Goal: Task Accomplishment & Management: Complete application form

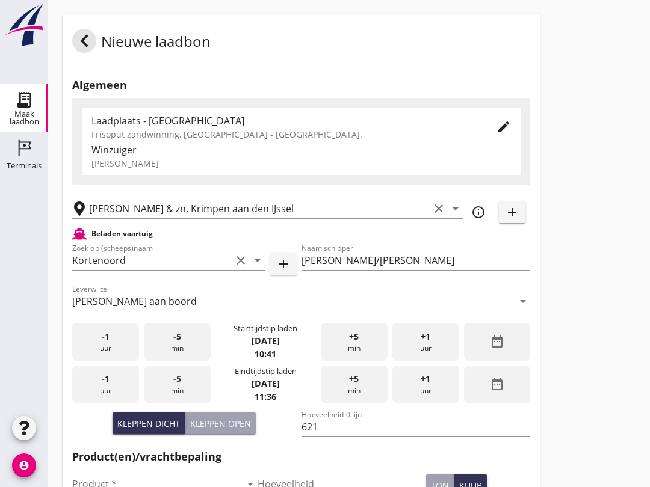
scroll to position [323, 0]
click at [346, 404] on div "+5 min" at bounding box center [354, 385] width 67 height 38
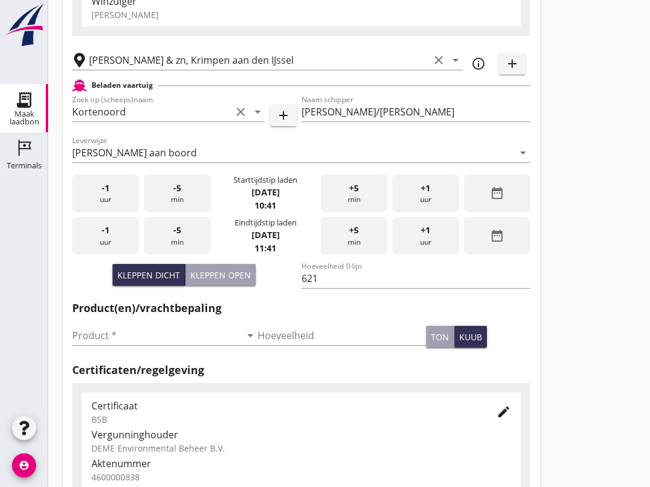
scroll to position [158, 0]
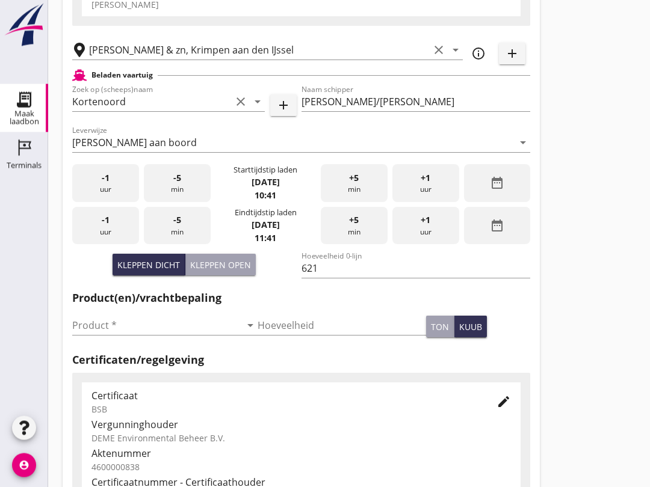
click at [99, 336] on input "Product *" at bounding box center [156, 325] width 168 height 19
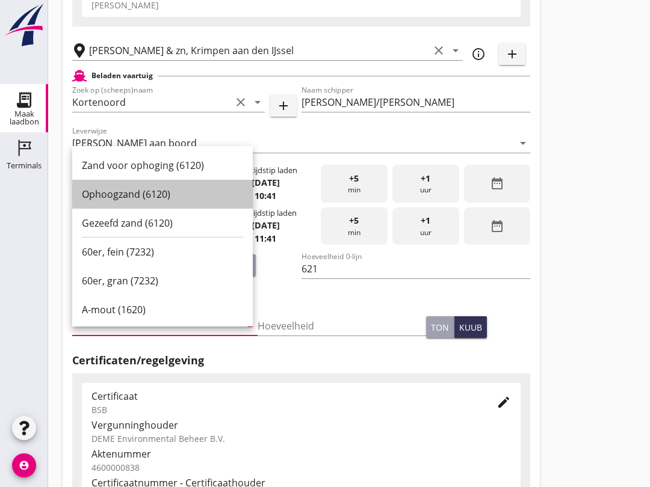
click at [103, 195] on div "Ophoogzand (6120)" at bounding box center [162, 194] width 161 height 14
type input "Ophoogzand (6120)"
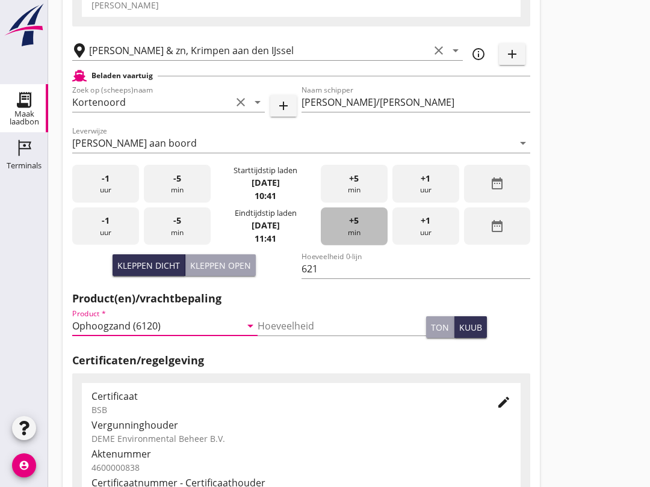
click at [347, 240] on div "+5 min" at bounding box center [354, 227] width 67 height 38
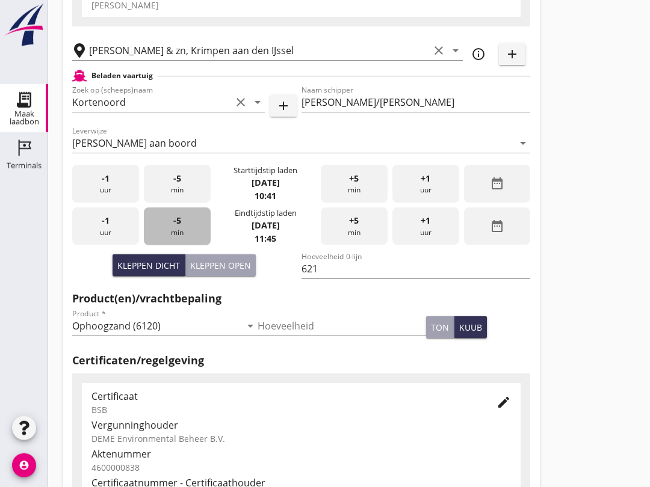
click at [191, 232] on div "-5 min" at bounding box center [177, 227] width 67 height 38
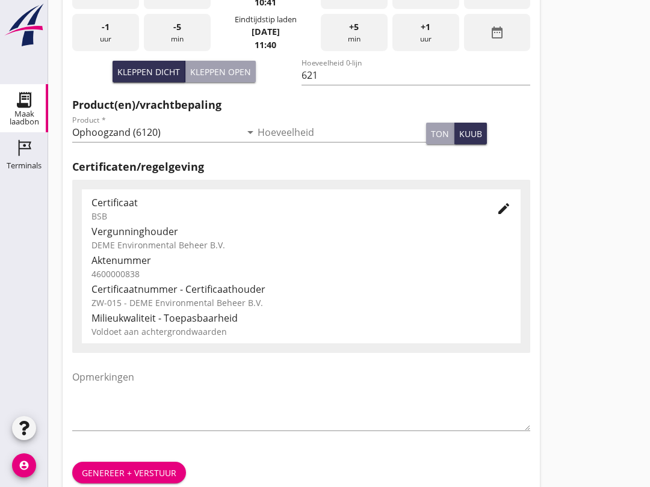
scroll to position [383, 0]
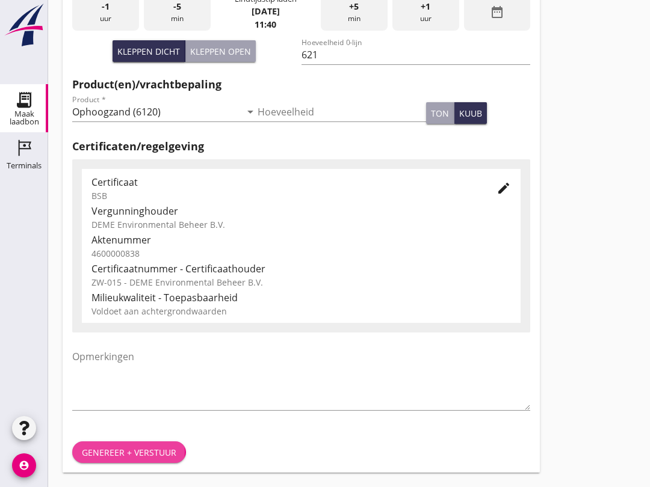
click at [100, 454] on div "Genereer + verstuur" at bounding box center [129, 452] width 94 height 13
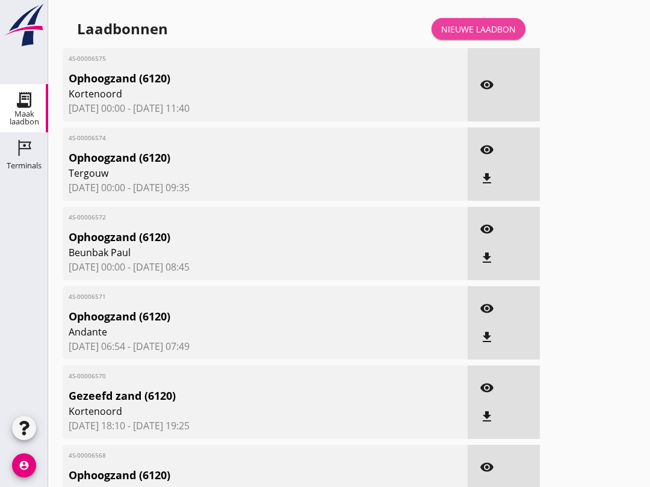
click at [473, 40] on link "Nieuwe laadbon" at bounding box center [478, 29] width 94 height 22
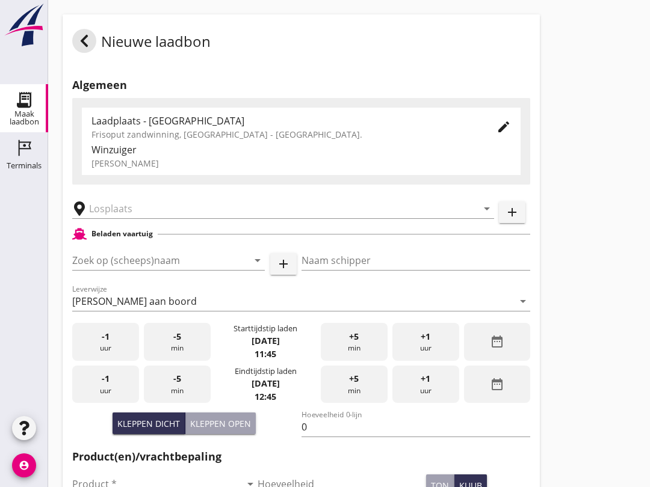
click at [97, 170] on div "[PERSON_NAME]" at bounding box center [300, 163] width 419 height 13
click at [102, 268] on input "Zoek op (scheeps)naam" at bounding box center [151, 260] width 159 height 19
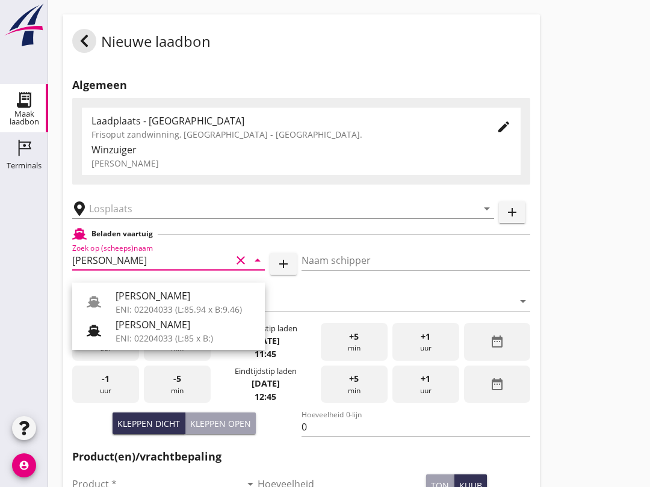
click at [129, 333] on div "ENI: 02204033 (L:85 x B:)" at bounding box center [185, 338] width 140 height 13
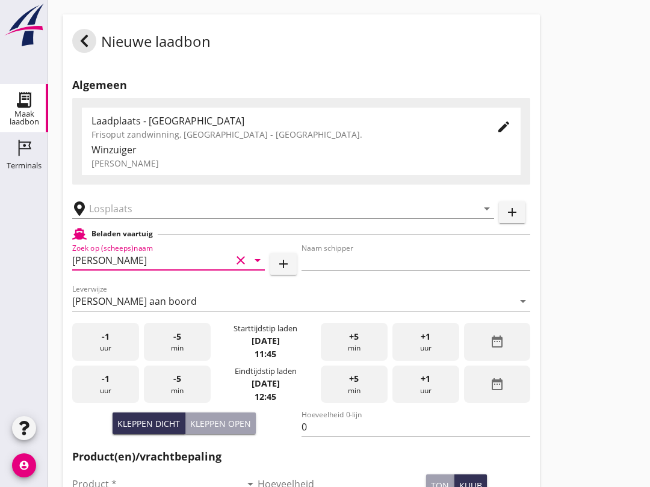
type input "[PERSON_NAME]"
type input "968"
click at [406, 256] on div "Naam [PERSON_NAME]" at bounding box center [415, 263] width 229 height 38
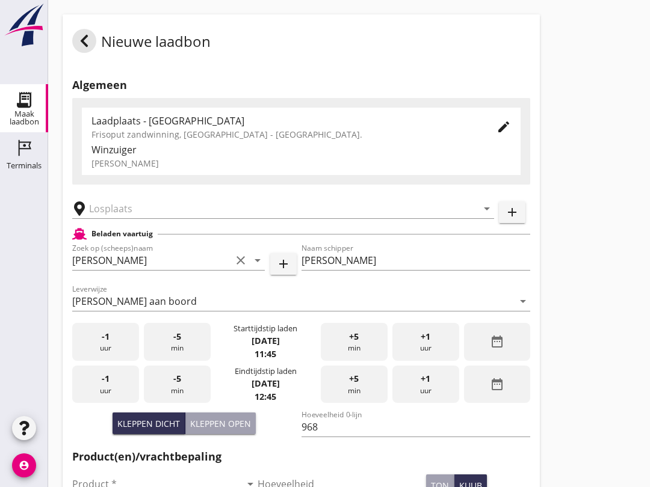
click at [395, 270] on input "[PERSON_NAME]" at bounding box center [415, 260] width 229 height 19
type input "J"
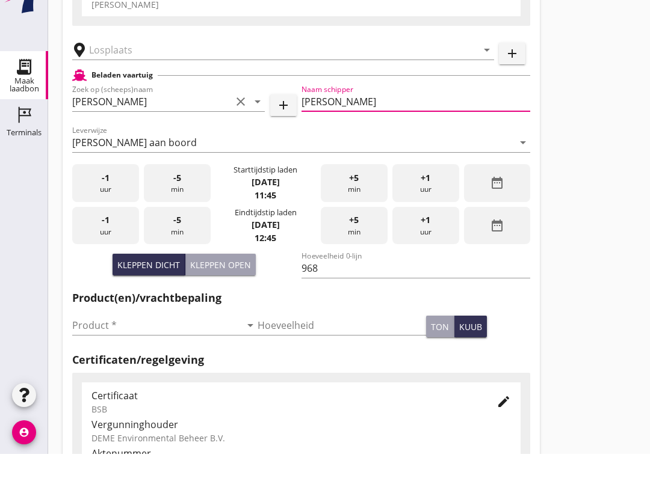
scroll to position [130, 0]
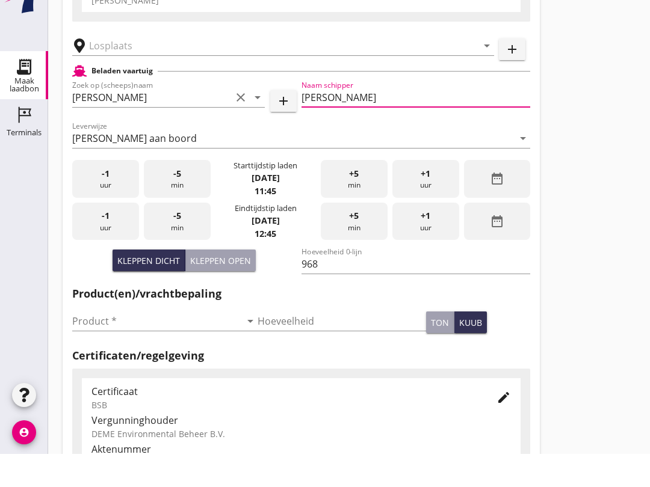
type input "[PERSON_NAME]"
click at [89, 345] on input "Product *" at bounding box center [156, 354] width 168 height 19
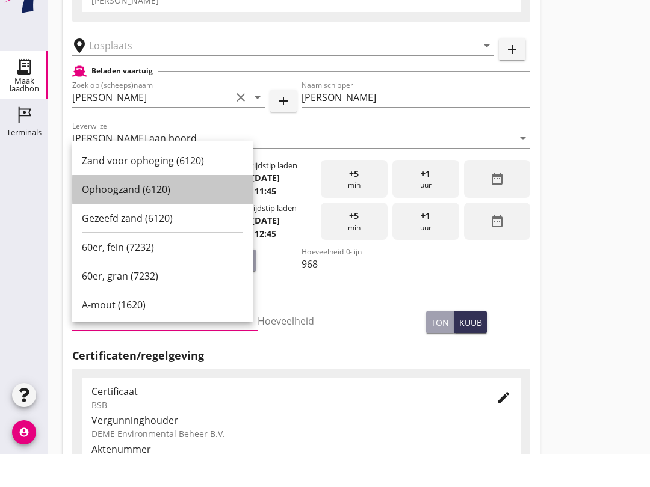
click at [97, 215] on div "Ophoogzand (6120)" at bounding box center [162, 222] width 161 height 14
type input "Ophoogzand (6120)"
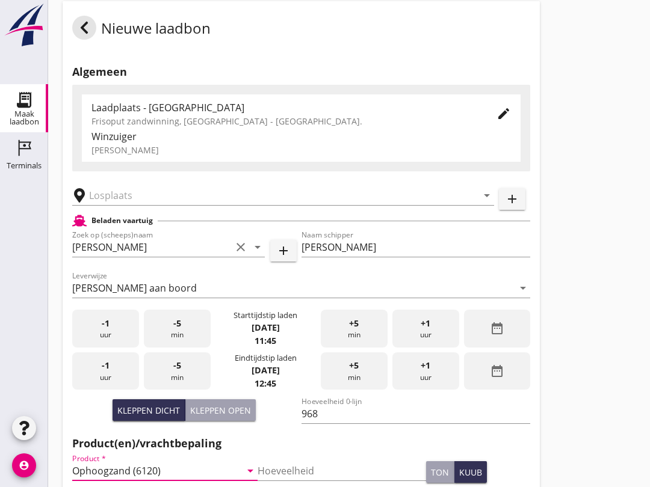
scroll to position [0, 0]
